Goal: Task Accomplishment & Management: Manage account settings

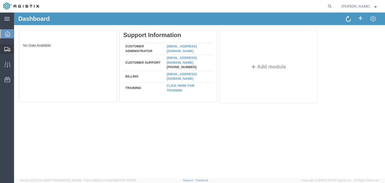
click at [2, 53] on div at bounding box center [7, 49] width 14 height 10
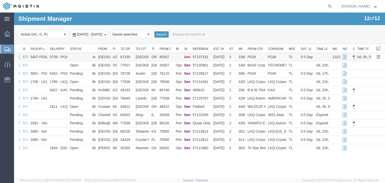
click at [25, 56] on link "57137331" at bounding box center [31, 57] width 16 height 4
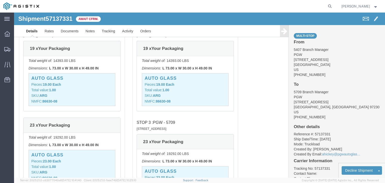
scroll to position [371, 0]
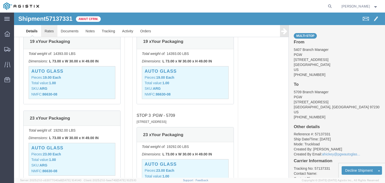
click link "Rates"
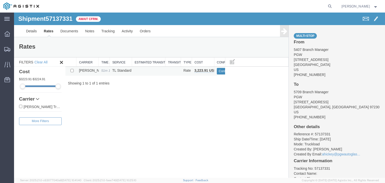
click at [218, 72] on button "Confirm" at bounding box center [225, 71] width 16 height 7
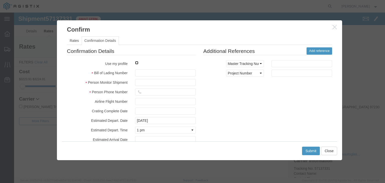
click at [137, 63] on input "checkbox" at bounding box center [136, 62] width 3 height 3
checkbox input "true"
type input "[PERSON_NAME]"
type input "[PHONE_NUMBER]"
click at [139, 73] on input "text" at bounding box center [165, 72] width 61 height 7
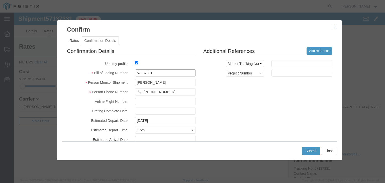
type input "57137331"
click at [305, 156] on div "Submit Close" at bounding box center [199, 150] width 275 height 19
click at [311, 146] on div "Submit Close" at bounding box center [199, 150] width 275 height 19
click at [308, 149] on button "Submit" at bounding box center [311, 151] width 18 height 9
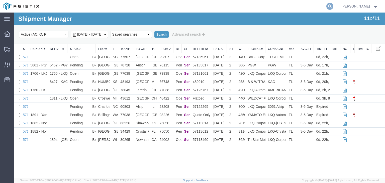
click at [333, 4] on icon at bounding box center [329, 6] width 7 height 7
paste input "57067153"
type input "57067153"
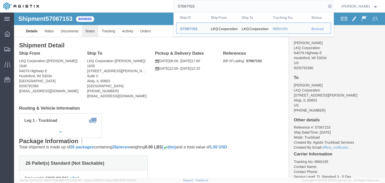
click link "Notes"
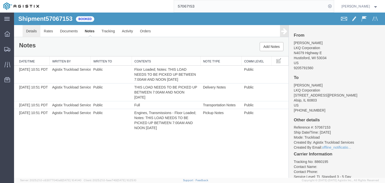
click at [31, 33] on link "Details" at bounding box center [32, 31] width 18 height 12
